Goal: Transaction & Acquisition: Purchase product/service

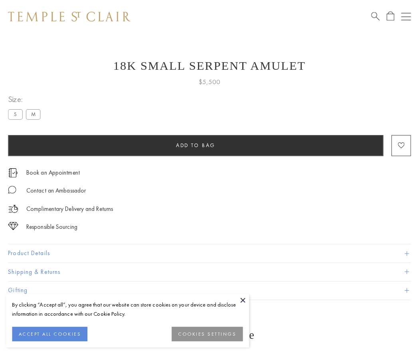
scroll to position [32, 0]
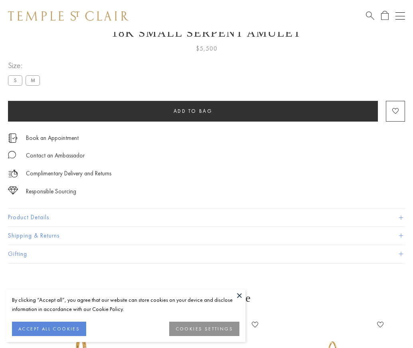
click at [193, 111] on span "Add to bag" at bounding box center [192, 111] width 39 height 7
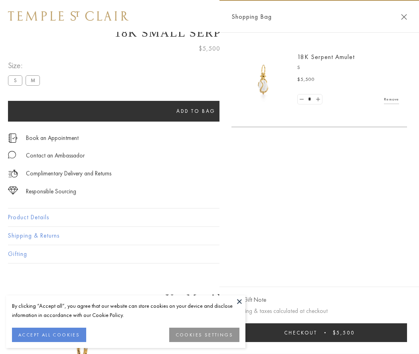
click at [319, 333] on button "Checkout $5,500" at bounding box center [318, 332] width 175 height 19
